Goal: Find specific page/section: Find specific page/section

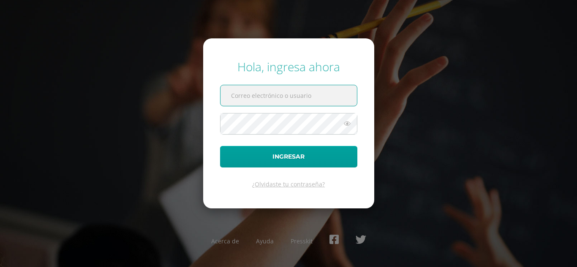
paste input "[EMAIL_ADDRESS][DOMAIN_NAME]"
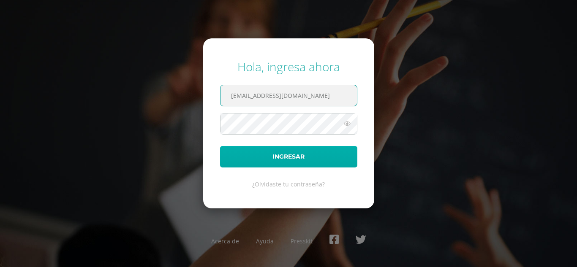
scroll to position [0, 6]
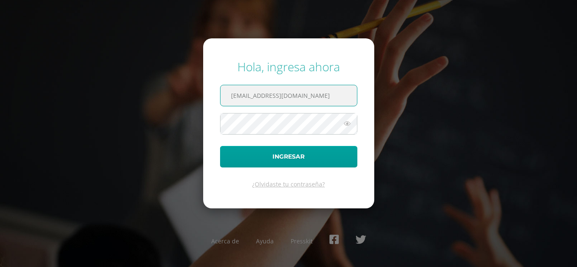
type input "[EMAIL_ADDRESS][DOMAIN_NAME]"
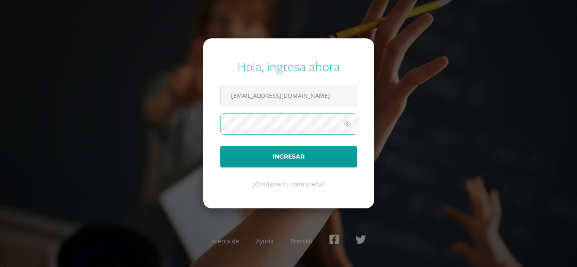
click at [220, 146] on button "Ingresar" at bounding box center [288, 157] width 137 height 22
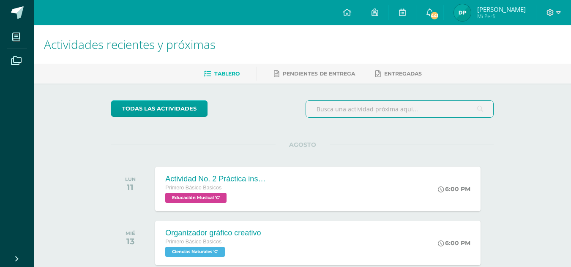
click at [397, 108] on input "text" at bounding box center [399, 109] width 187 height 16
type input "cronograma"
click at [397, 108] on input "cronograma" at bounding box center [399, 109] width 187 height 16
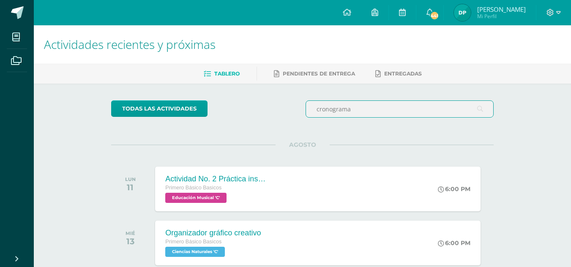
click at [397, 108] on input "cronograma" at bounding box center [399, 109] width 187 height 16
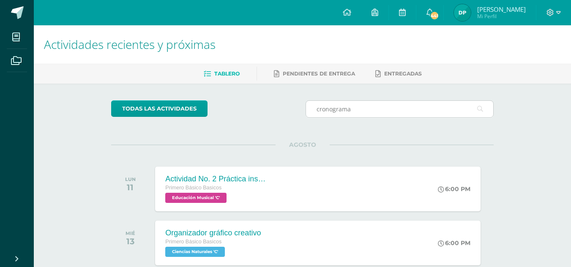
click at [478, 112] on icon at bounding box center [480, 109] width 6 height 17
click at [405, 12] on icon at bounding box center [402, 12] width 7 height 8
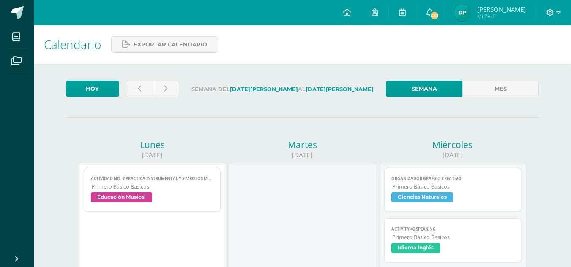
click at [443, 186] on span "Primero Básico Basicos" at bounding box center [453, 186] width 122 height 7
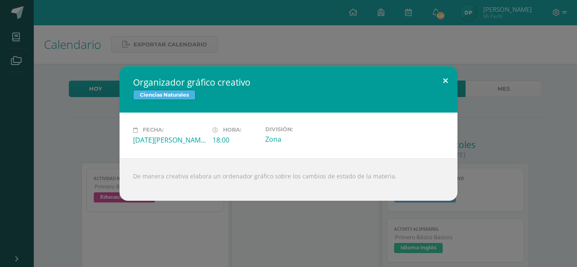
click at [440, 81] on button at bounding box center [445, 80] width 24 height 29
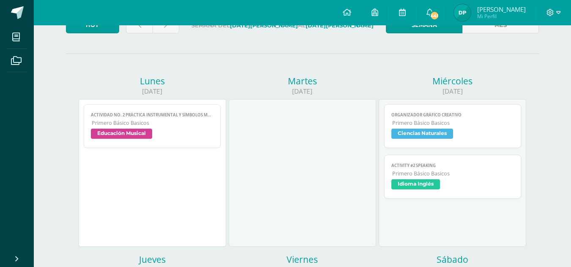
scroll to position [61, 0]
